Goal: Task Accomplishment & Management: Manage account settings

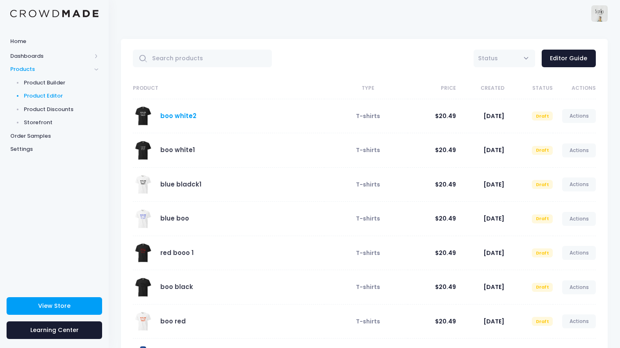
click at [185, 114] on link "boo white2" at bounding box center [178, 115] width 36 height 9
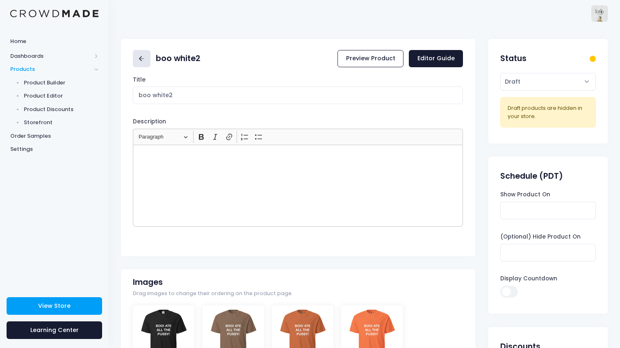
click at [144, 57] on icon at bounding box center [141, 58] width 9 height 9
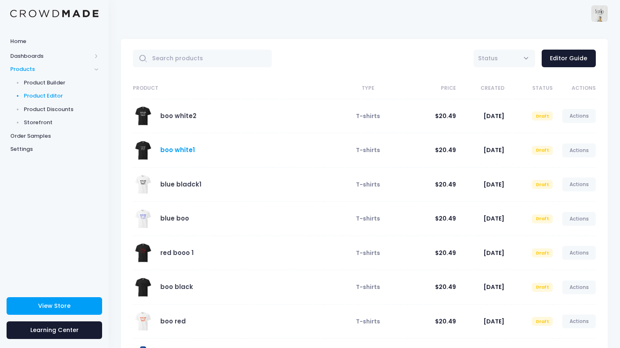
click at [181, 149] on link "boo white1" at bounding box center [177, 149] width 34 height 9
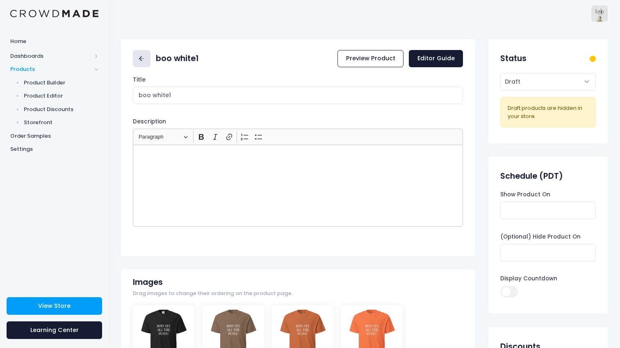
click at [139, 58] on icon at bounding box center [141, 58] width 9 height 9
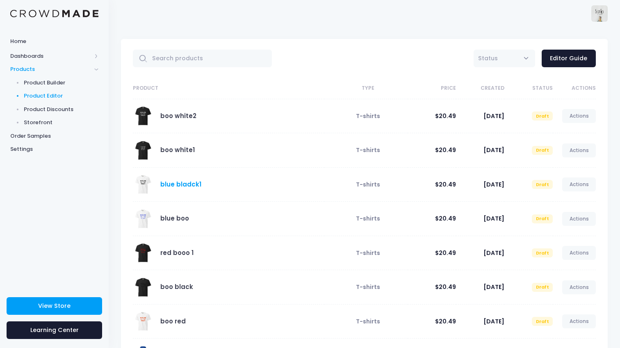
click at [169, 182] on link "blue bladck1" at bounding box center [180, 184] width 41 height 9
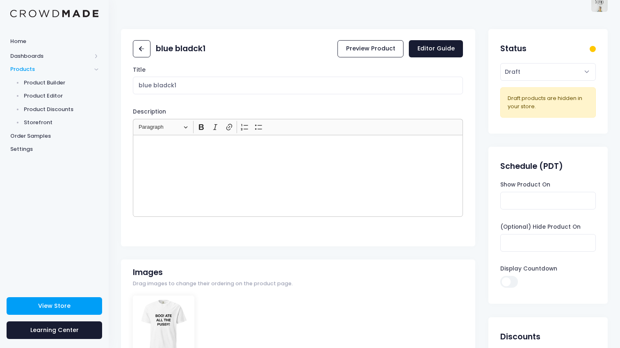
scroll to position [14, 0]
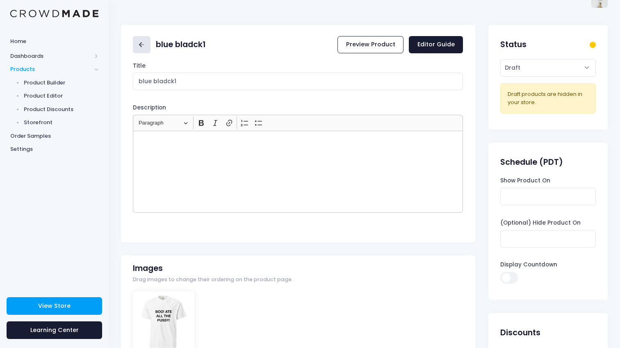
click at [143, 51] on link at bounding box center [142, 45] width 18 height 18
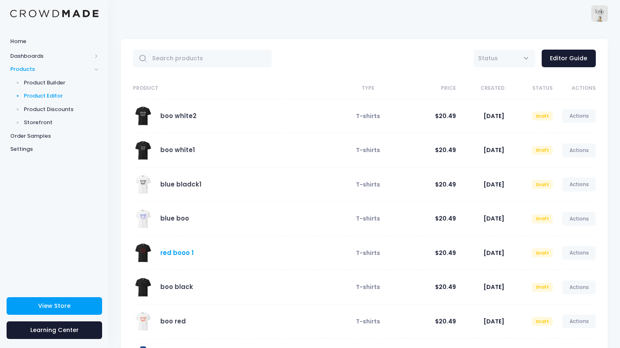
click at [172, 253] on link "red booo 1" at bounding box center [176, 252] width 33 height 9
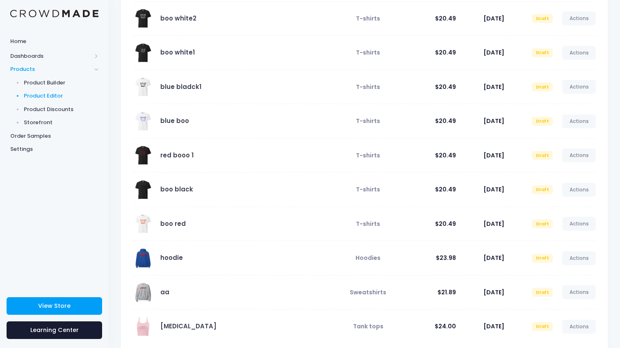
scroll to position [141, 0]
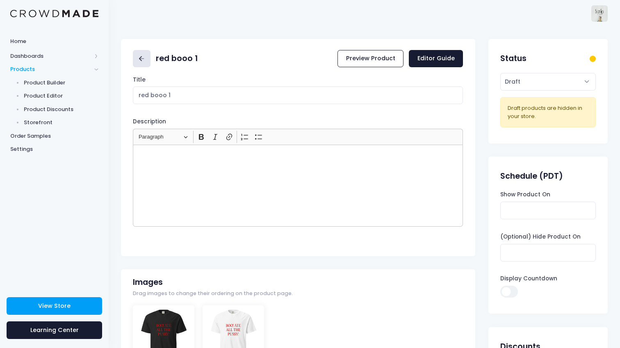
click at [143, 59] on rect at bounding box center [141, 58] width 5 height 1
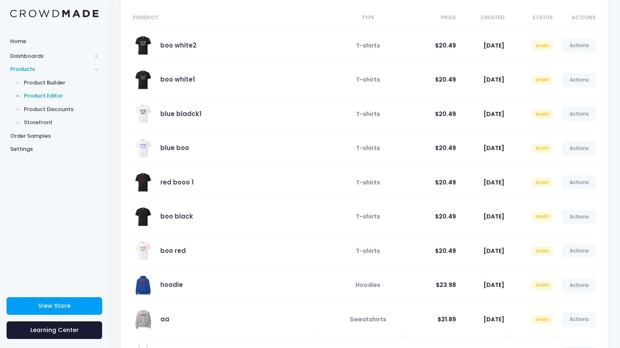
scroll to position [141, 0]
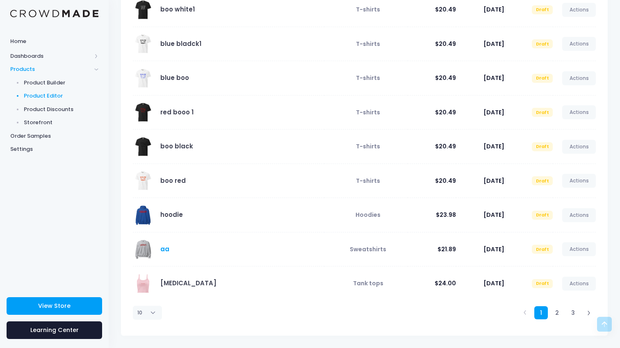
click at [168, 251] on link "aa" at bounding box center [164, 249] width 9 height 9
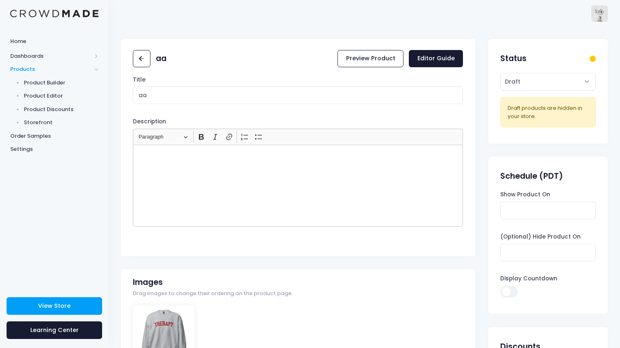
click at [227, 41] on div "aa Preview Product Editor Guide Title aa Description <p></p> Rich Text Editor H…" at bounding box center [298, 147] width 354 height 217
